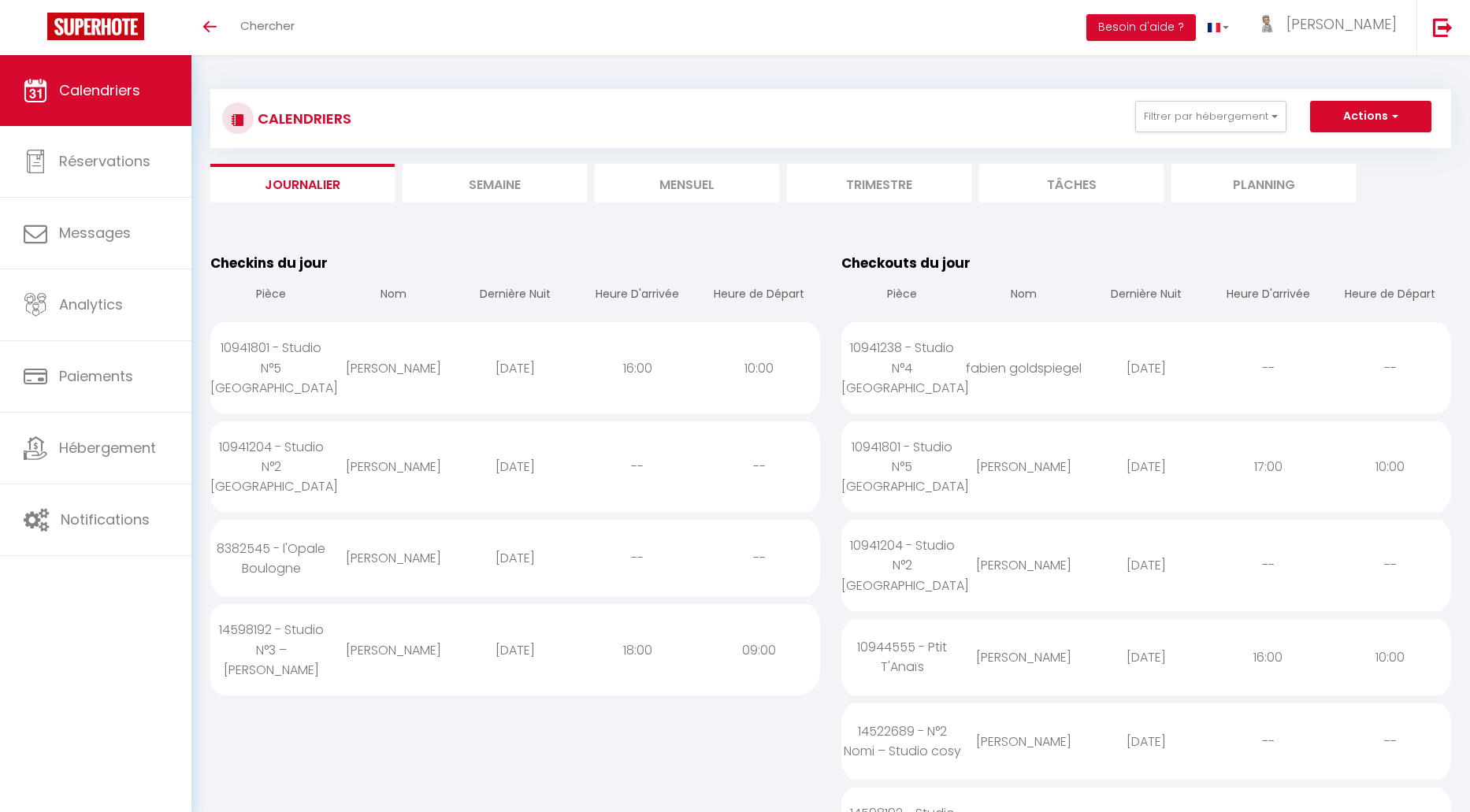
scroll to position [779, 0]
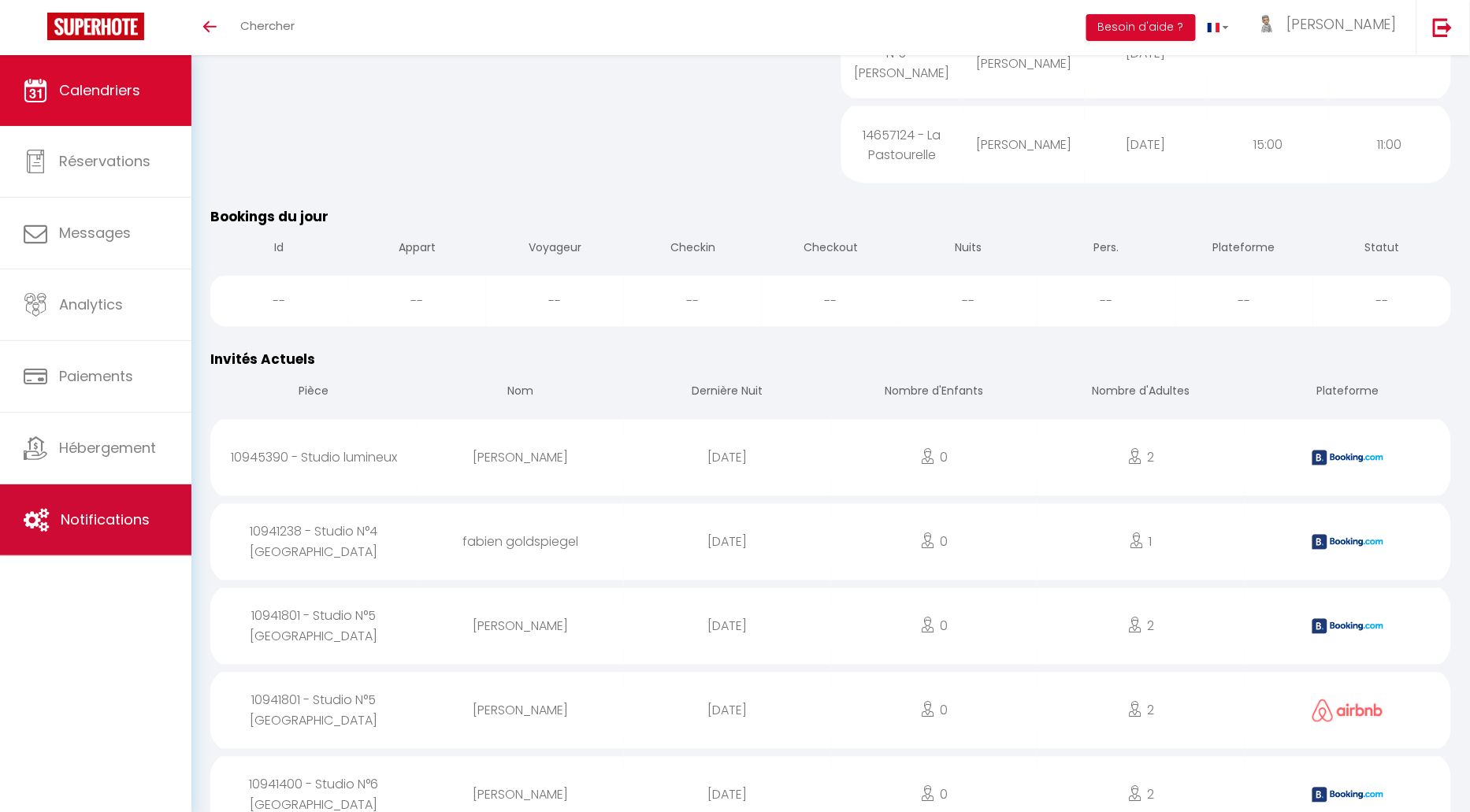
click at [135, 516] on span "Notifications" at bounding box center [105, 520] width 89 height 20
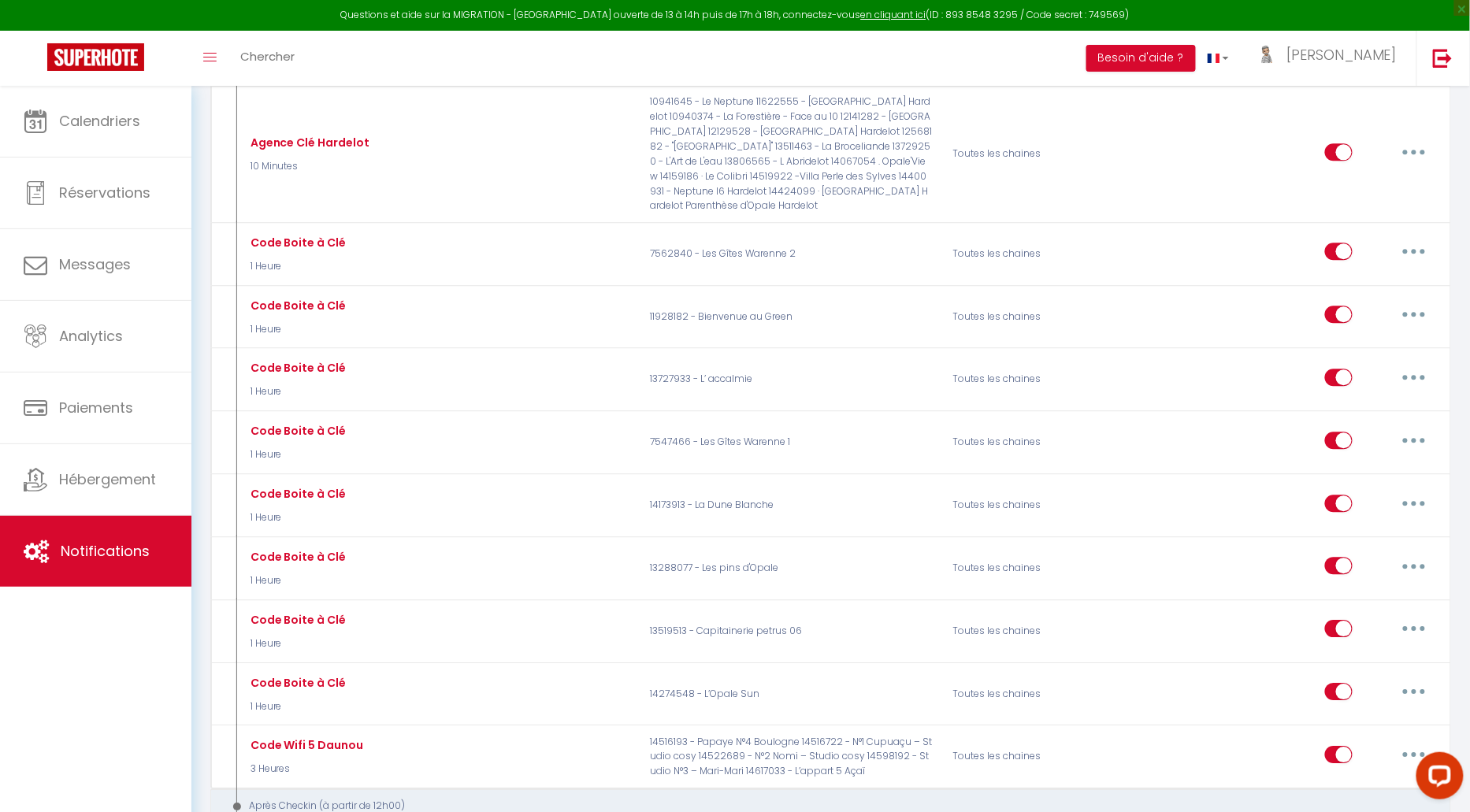
scroll to position [1319, 0]
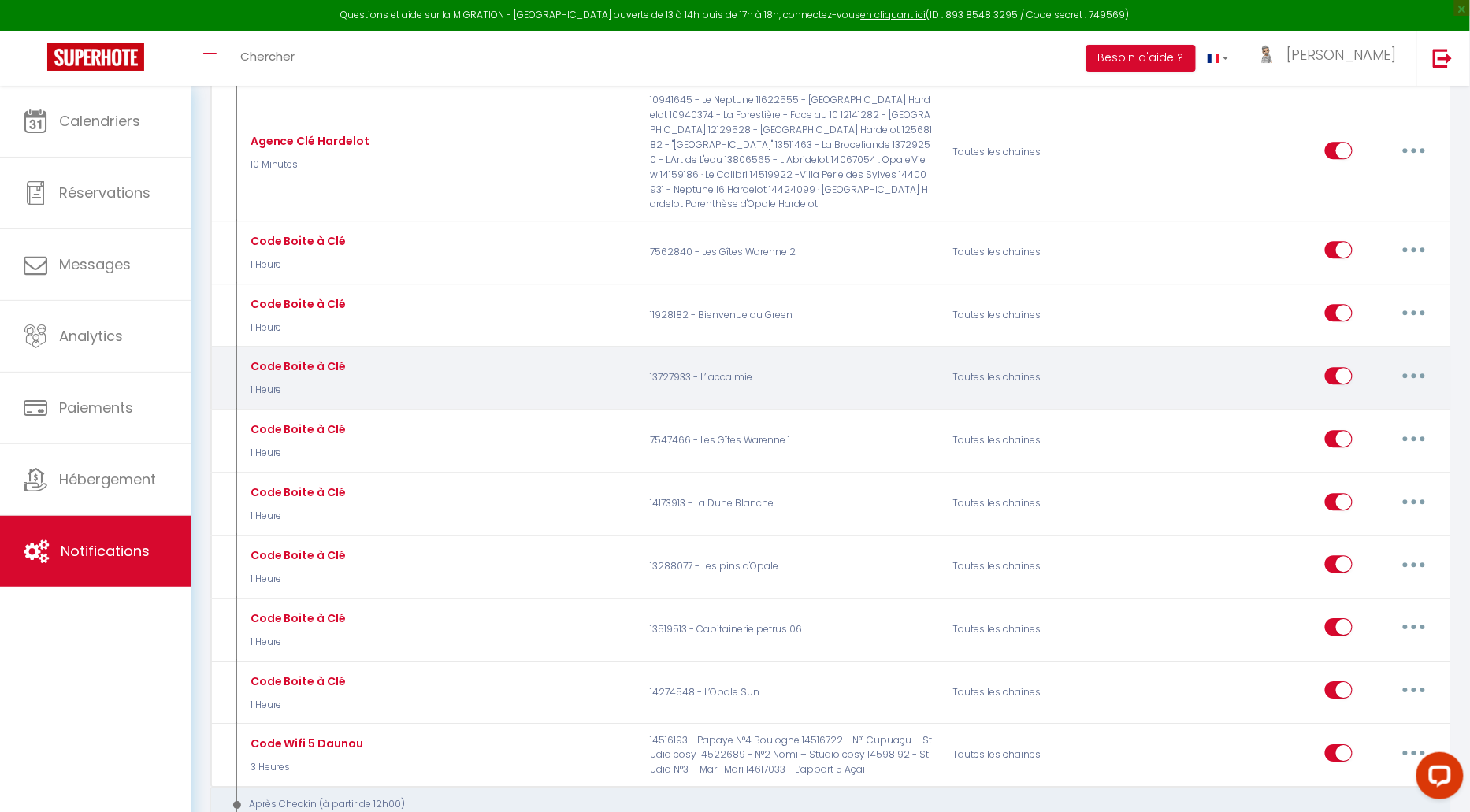
click at [1411, 364] on button "button" at bounding box center [1414, 376] width 44 height 26
click at [1352, 398] on link "Editer" at bounding box center [1373, 411] width 117 height 27
type input "Code Boite à Clé"
select select "1 Heure"
select select "if_deposit_is_paid"
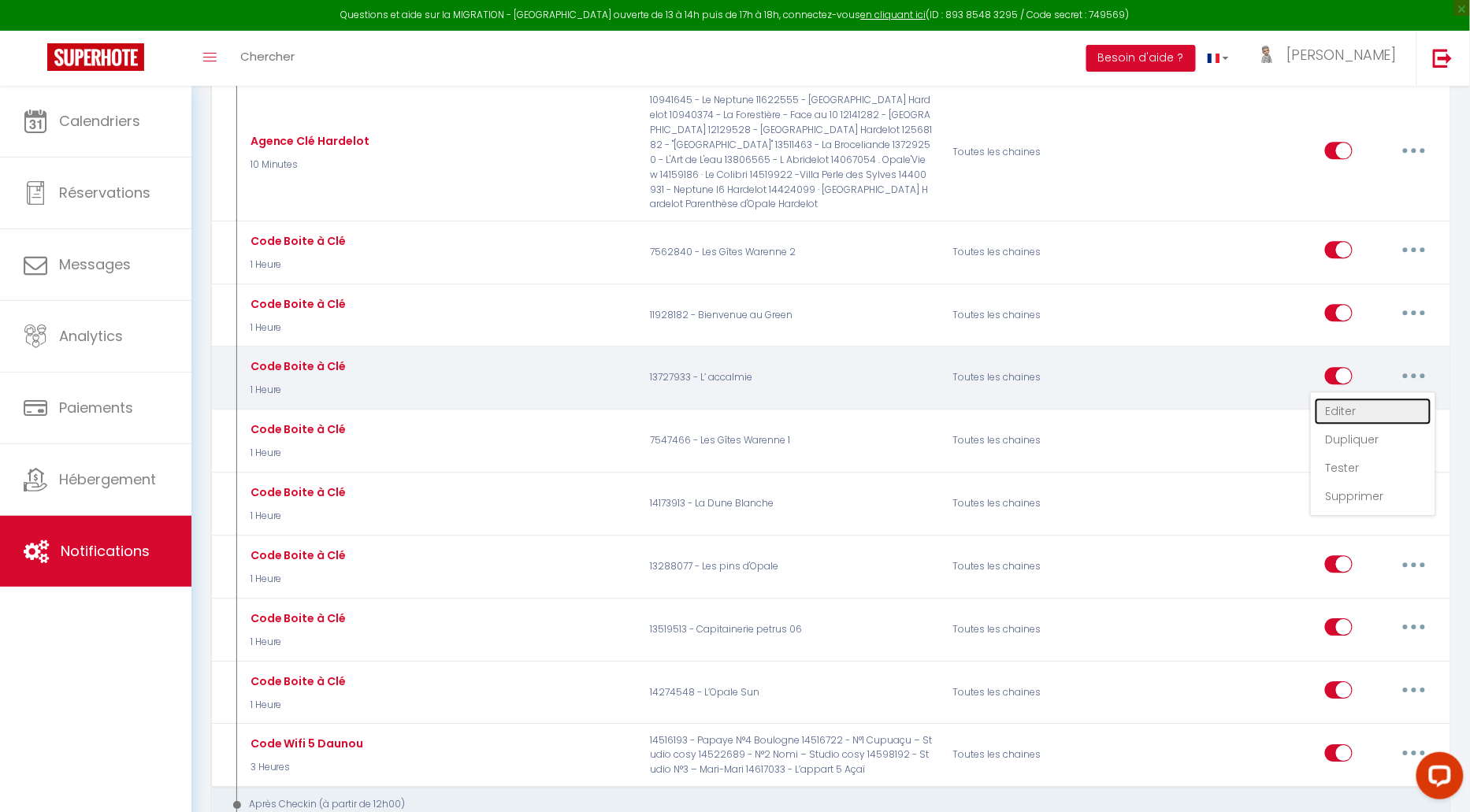
checkbox input "true"
checkbox input "false"
radio input "true"
type input "Code Boite à Clé Logement"
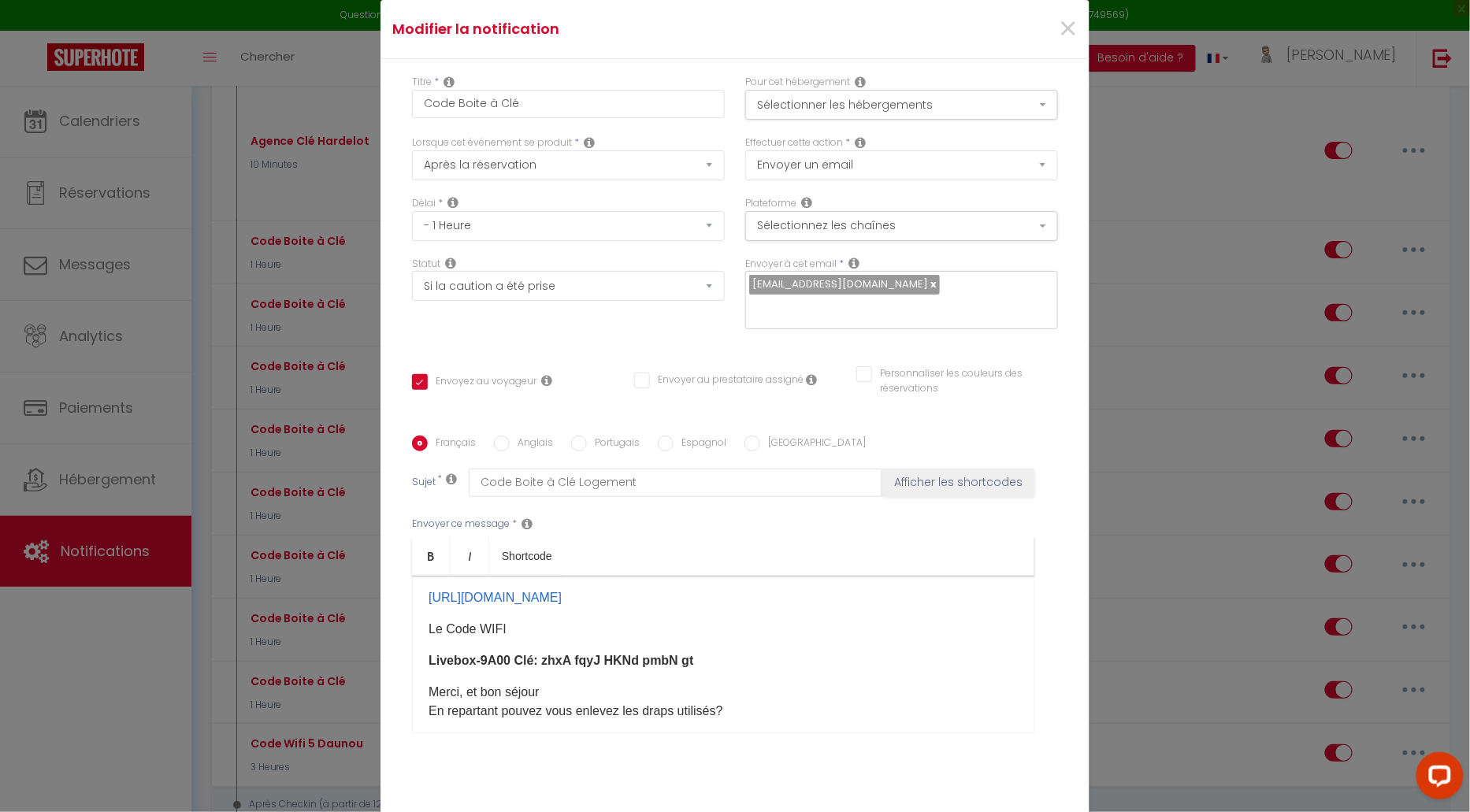
scroll to position [76, 0]
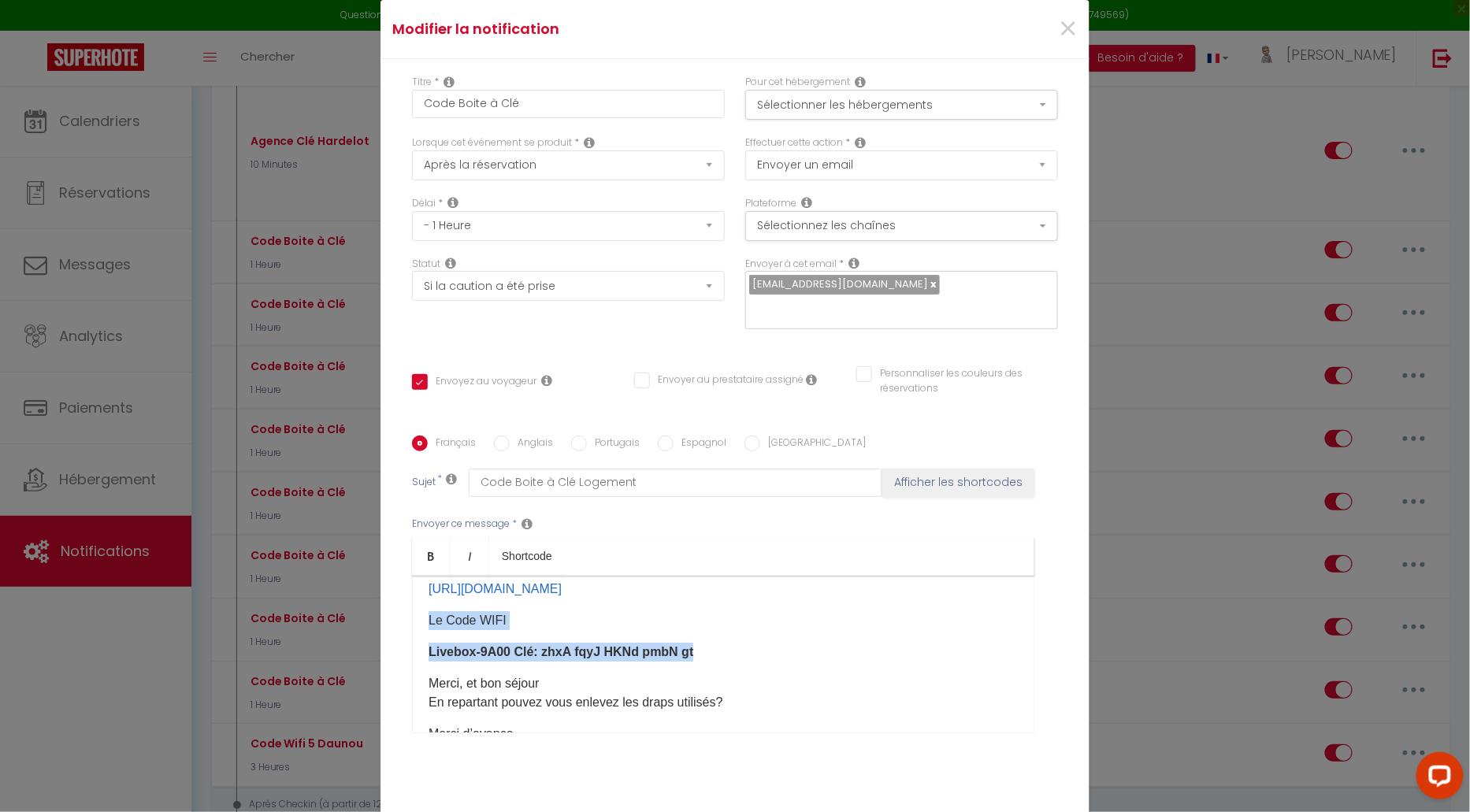
drag, startPoint x: 701, startPoint y: 644, endPoint x: 414, endPoint y: 615, distance: 288.5
click at [414, 615] on div "Bonjour [GUEST:FIRST_NAME] 😊​ Pour l’accès, le code d entrée du logement et 884…" at bounding box center [723, 654] width 622 height 157
copy div "Le Code WIFI Livebox-9A00 Clé: zhxA fqyJ HKNd pmbN gt"
click at [1067, 42] on span "×" at bounding box center [1068, 30] width 20 height 47
